Goal: Navigation & Orientation: Go to known website

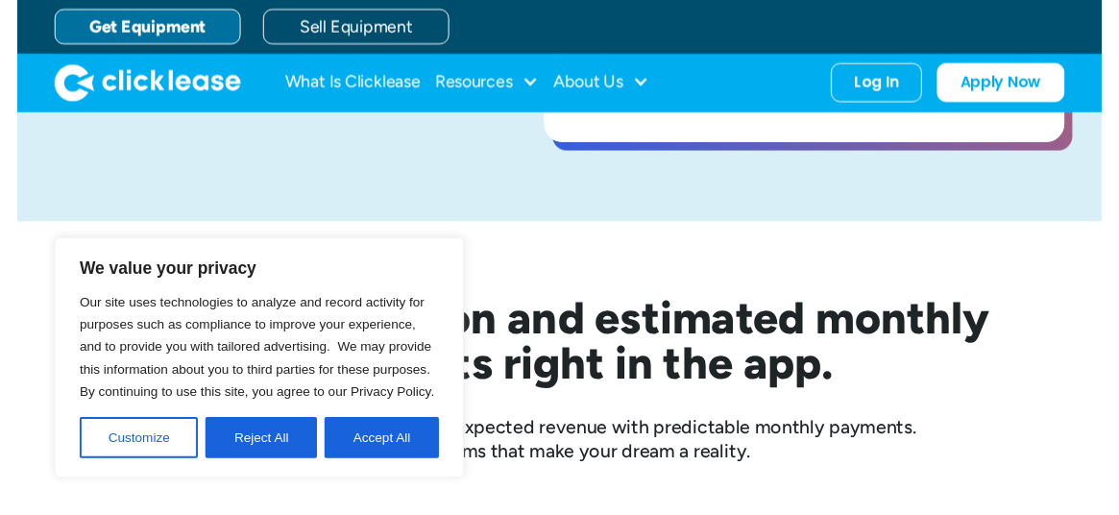
scroll to position [287, 0]
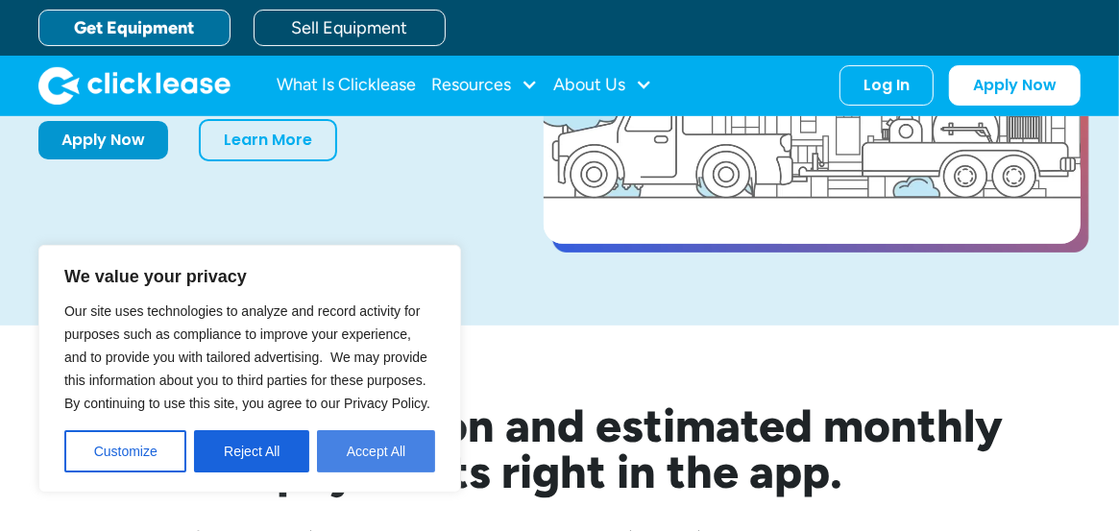
click at [353, 450] on button "Accept All" at bounding box center [376, 451] width 118 height 42
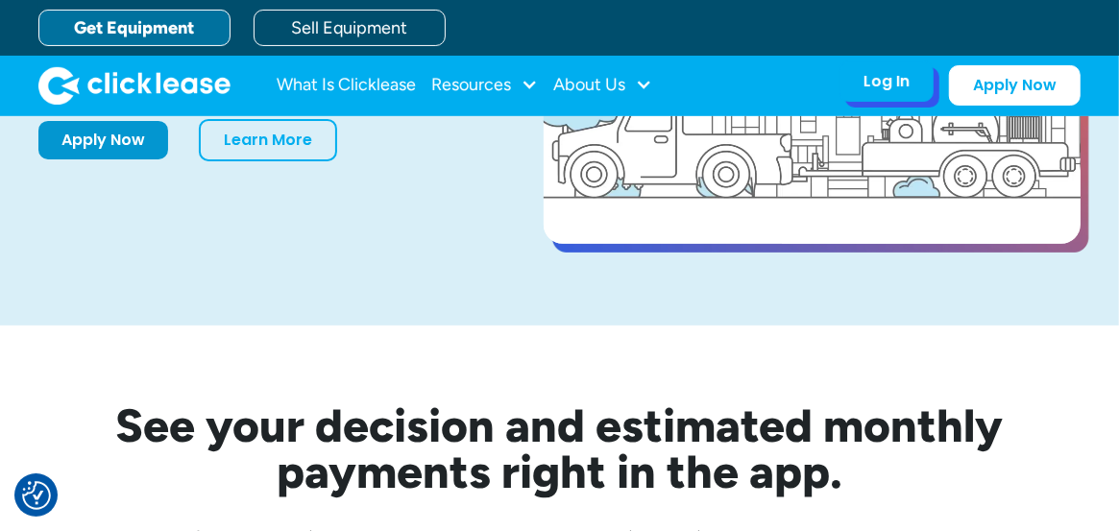
click at [881, 85] on div "Log In" at bounding box center [887, 81] width 46 height 19
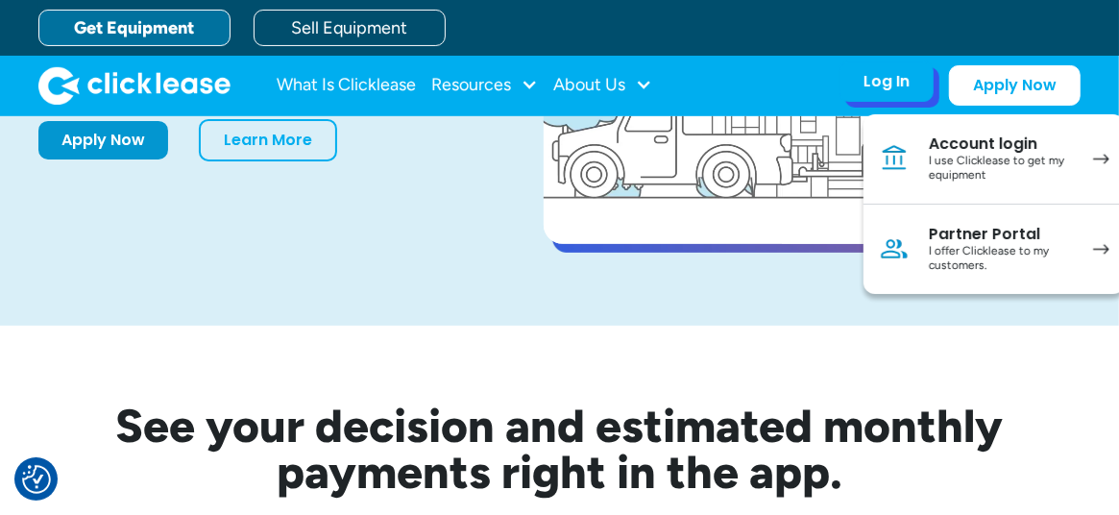
click at [926, 159] on link "Account login I use Clicklease to get my equipment" at bounding box center [994, 159] width 261 height 90
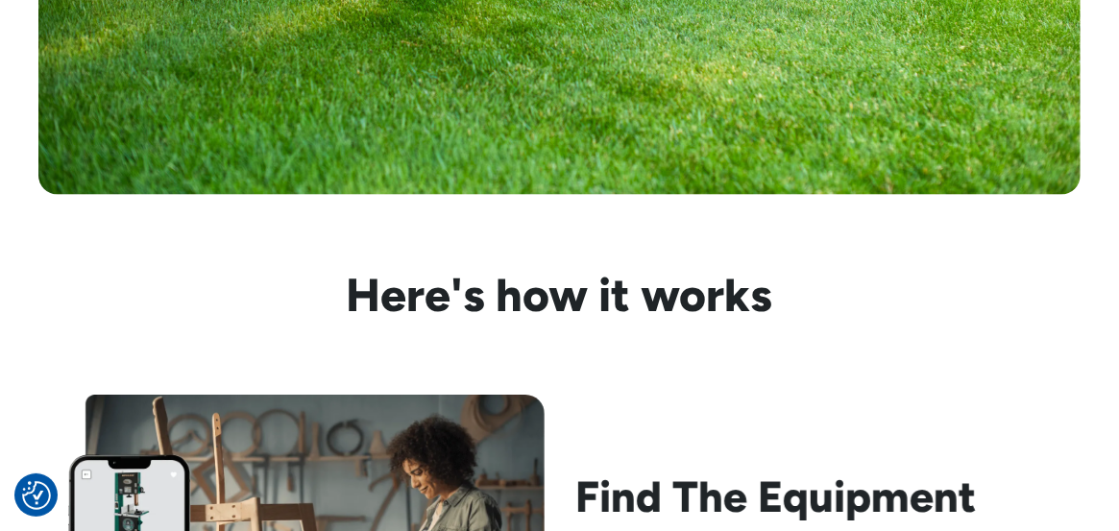
scroll to position [1537, 0]
